Goal: Information Seeking & Learning: Learn about a topic

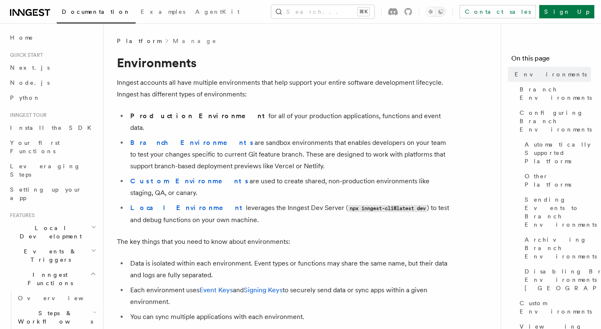
click at [277, 257] on li "Data is isolated within each environment. Event types or functions may share th…" at bounding box center [289, 268] width 323 height 23
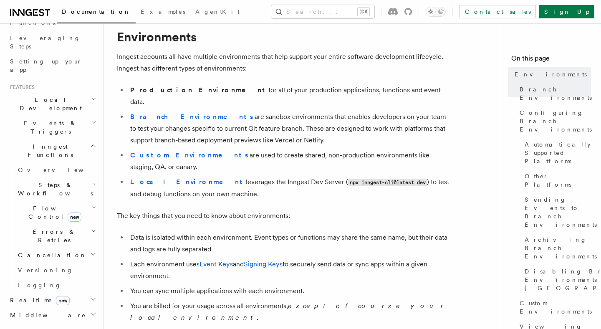
scroll to position [131, 0]
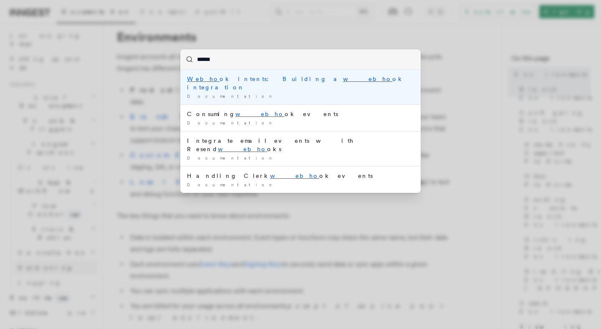
type input "*******"
click at [275, 83] on li "Webhook intents: Building a webhook integration Documentation /" at bounding box center [300, 87] width 240 height 35
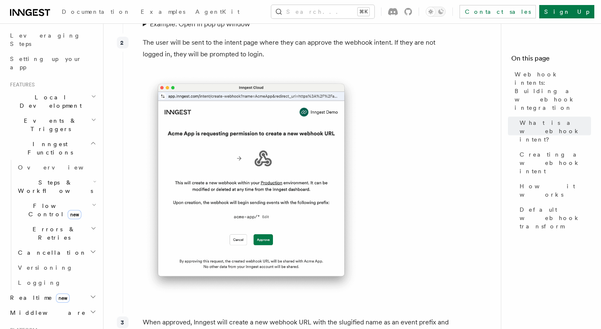
scroll to position [576, 0]
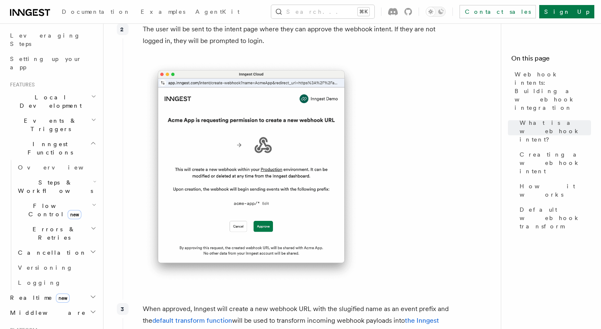
click at [388, 172] on div "The user will be sent to the intent page where they can approve the webhook int…" at bounding box center [287, 158] width 328 height 276
click at [93, 308] on icon "button" at bounding box center [93, 311] width 7 height 7
click at [66, 320] on link "Overview" at bounding box center [56, 327] width 83 height 15
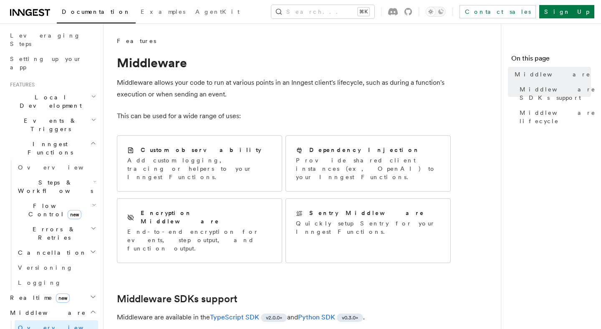
scroll to position [17, 0]
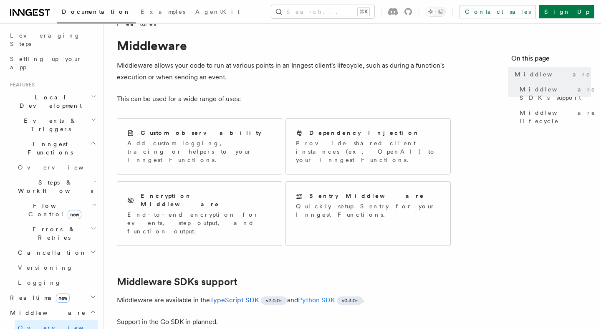
click at [322, 296] on link "Python SDK" at bounding box center [316, 300] width 37 height 8
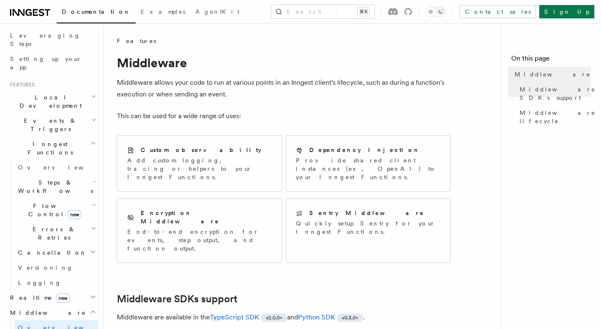
click at [393, 113] on p "This can be used for a wide range of uses:" at bounding box center [284, 116] width 334 height 12
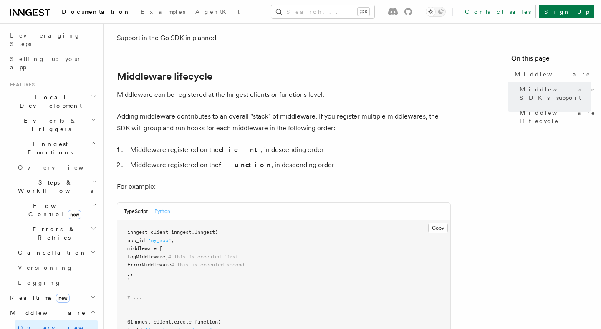
scroll to position [303, 0]
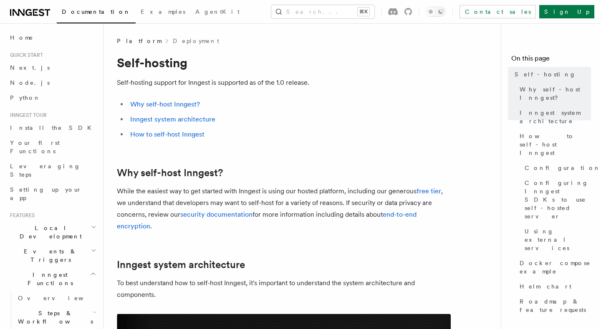
click at [325, 199] on p "While the easiest way to get started with Inngest is using our hosted platform,…" at bounding box center [284, 208] width 334 height 47
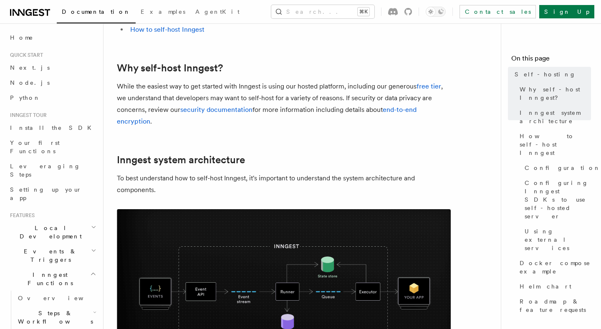
scroll to position [151, 0]
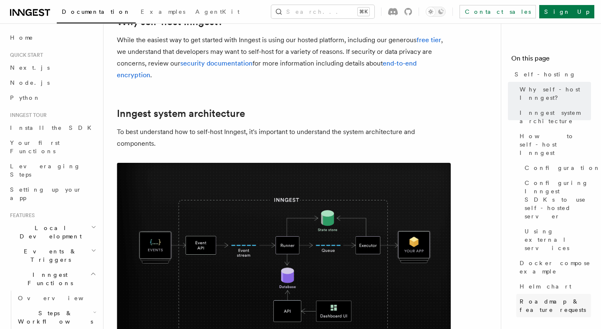
click at [556, 297] on span "Roadmap & feature requests" at bounding box center [554, 305] width 71 height 17
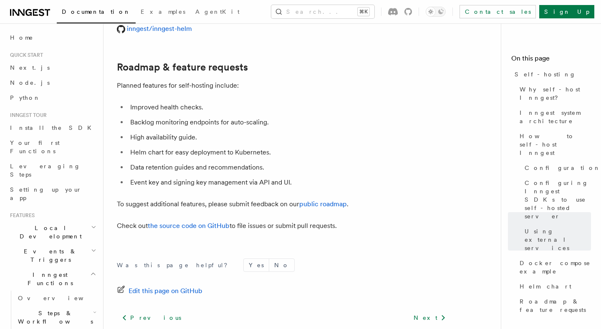
scroll to position [3208, 0]
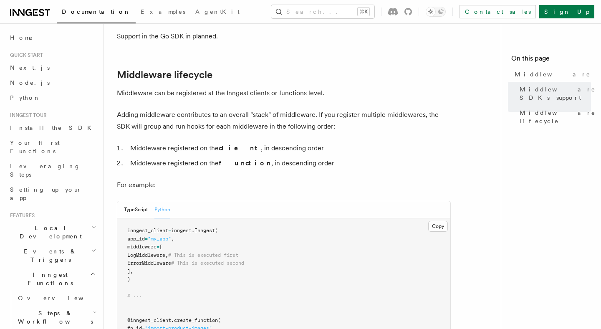
scroll to position [131, 0]
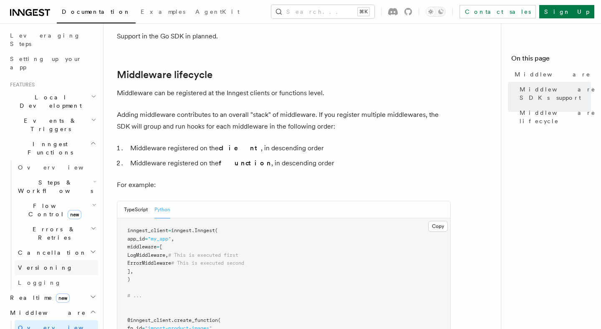
click at [64, 260] on link "Versioning" at bounding box center [56, 267] width 83 height 15
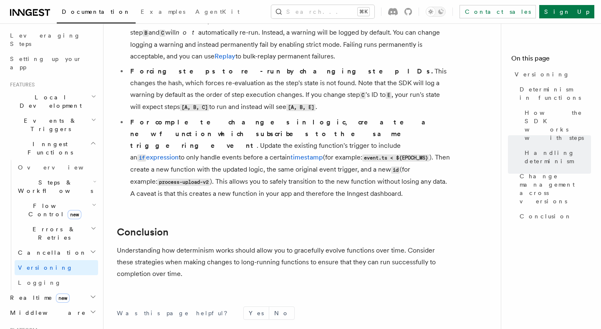
scroll to position [653, 0]
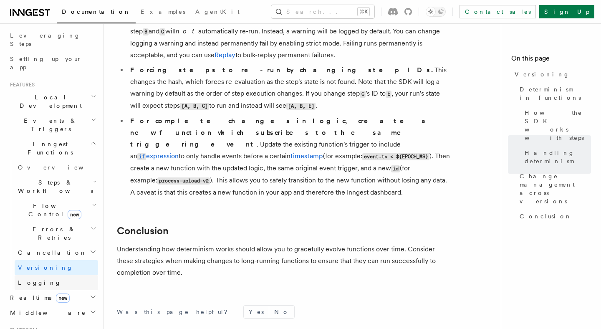
click at [65, 275] on link "Logging" at bounding box center [56, 282] width 83 height 15
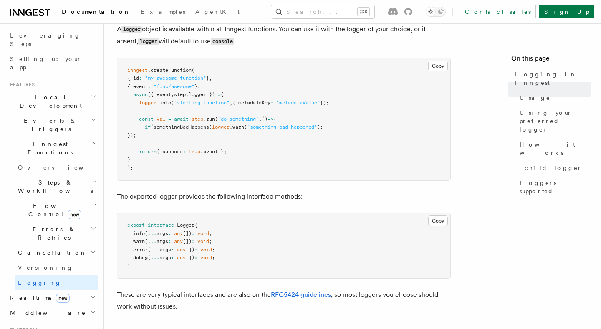
scroll to position [340, 0]
click at [300, 294] on link "RFC5424 guidelines" at bounding box center [301, 295] width 60 height 8
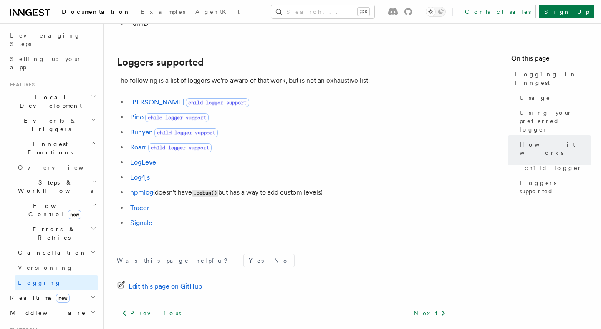
scroll to position [1157, 0]
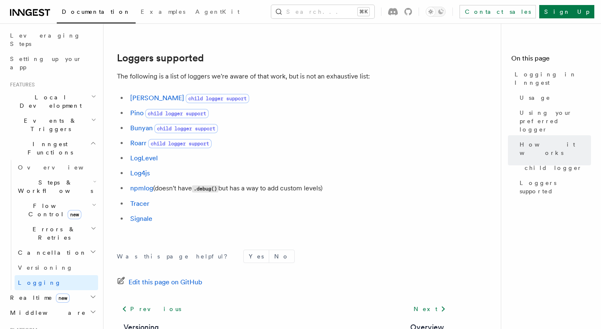
click at [62, 290] on h2 "Realtime new" at bounding box center [52, 297] width 91 height 15
click at [55, 320] on link "React hooks / Next.js" at bounding box center [56, 331] width 83 height 23
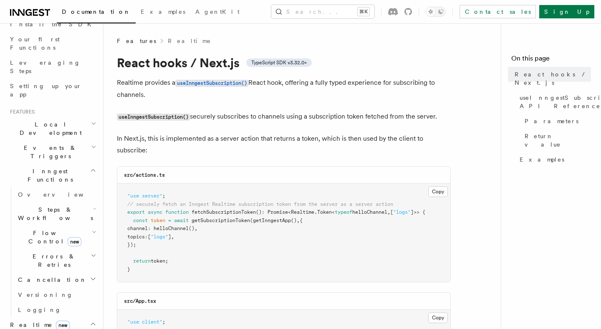
scroll to position [53, 0]
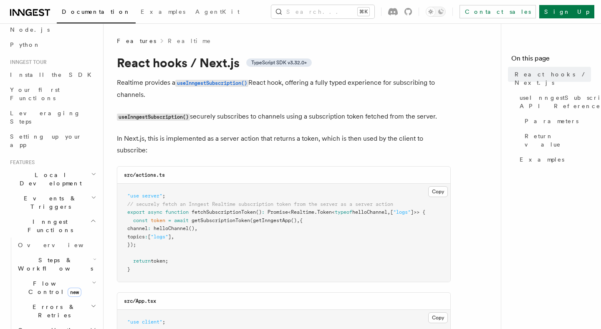
click at [68, 191] on h2 "Events & Triggers" at bounding box center [52, 202] width 91 height 23
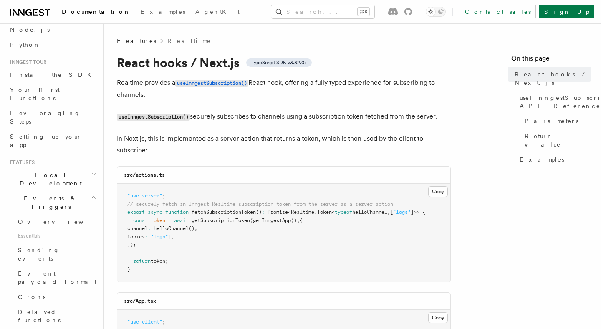
click at [70, 167] on h2 "Local Development" at bounding box center [52, 178] width 91 height 23
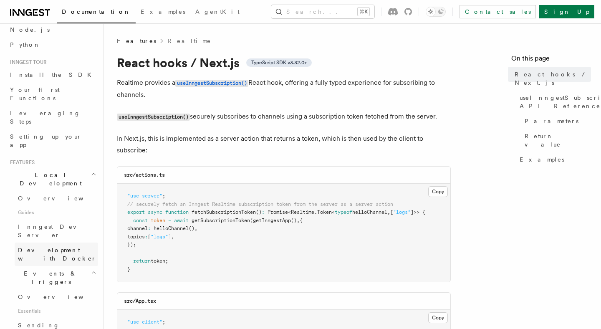
click at [72, 247] on span "Development with Docker" at bounding box center [57, 254] width 78 height 15
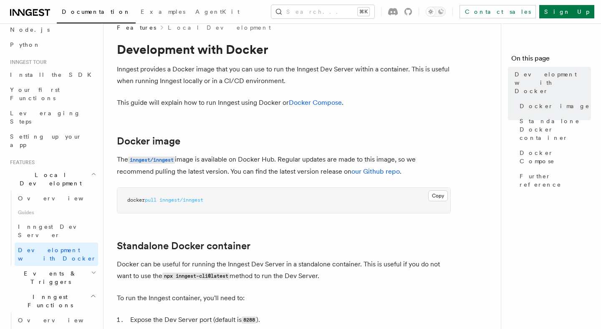
scroll to position [16, 0]
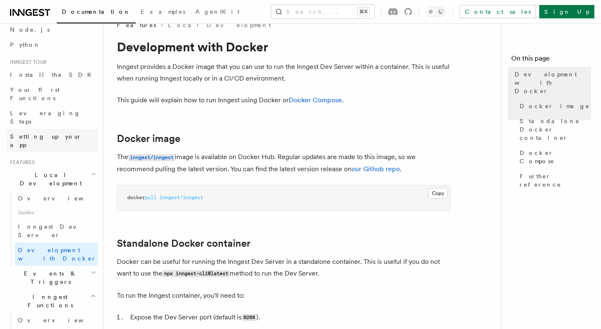
click at [56, 133] on span "Setting up your app" at bounding box center [46, 140] width 72 height 15
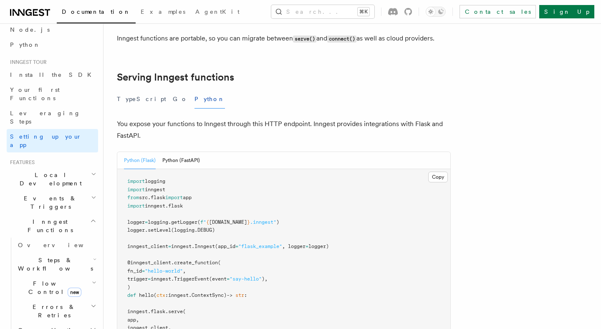
scroll to position [267, 0]
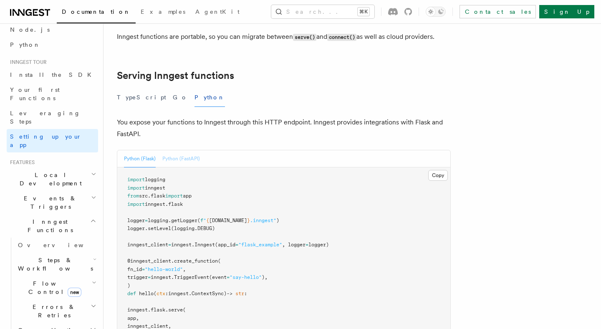
click at [178, 150] on button "Python (FastAPI)" at bounding box center [181, 158] width 38 height 17
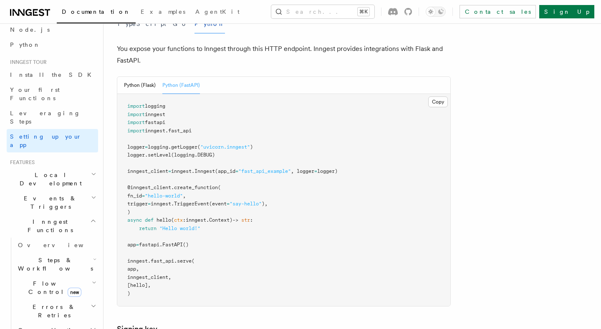
scroll to position [341, 0]
click at [499, 129] on article "Inngest tour Setting up your Inngest app With Inngest, you define functions or …" at bounding box center [312, 198] width 391 height 1007
